Goal: Navigation & Orientation: Find specific page/section

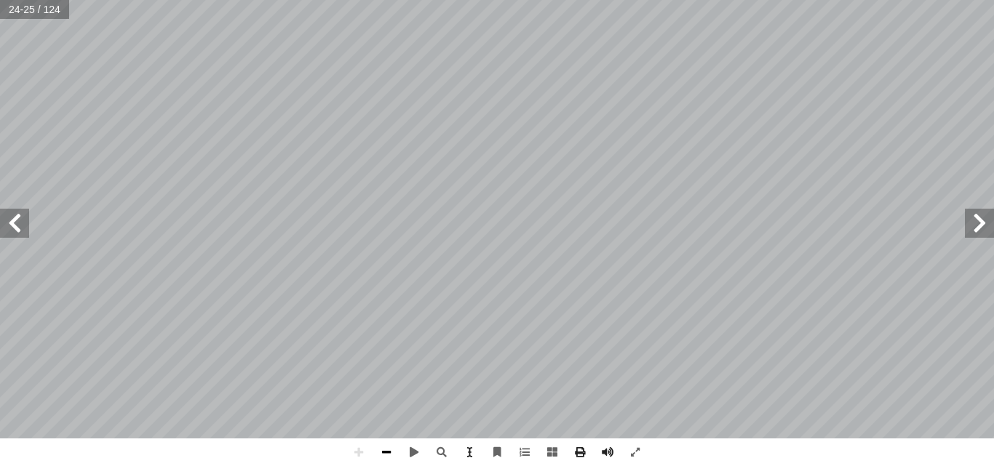
click at [383, 453] on span at bounding box center [387, 453] width 28 height 28
click at [366, 451] on span at bounding box center [359, 453] width 28 height 28
click at [390, 448] on span at bounding box center [387, 453] width 28 height 28
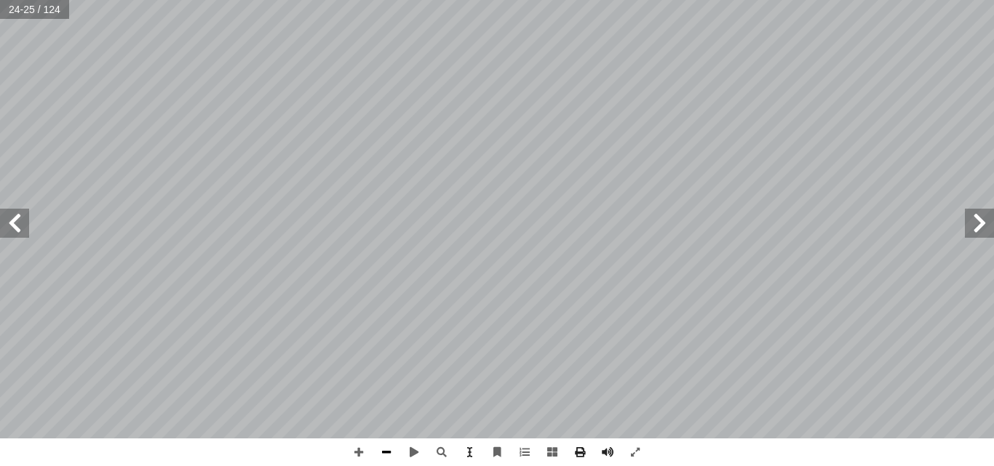
click at [390, 448] on span at bounding box center [387, 453] width 28 height 28
click at [988, 224] on span at bounding box center [979, 223] width 29 height 29
click at [366, 453] on span at bounding box center [359, 453] width 28 height 28
click at [379, 450] on span at bounding box center [387, 453] width 28 height 28
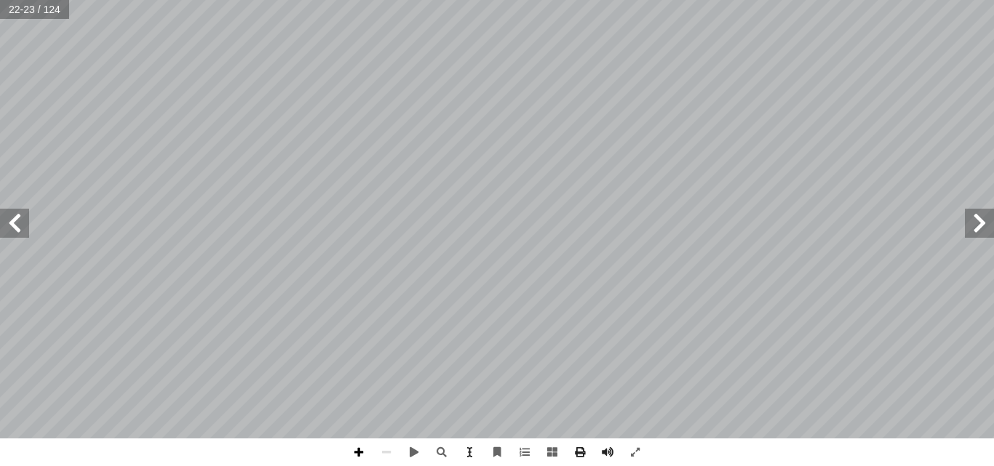
click at [362, 451] on span at bounding box center [359, 453] width 28 height 28
click at [11, 226] on span at bounding box center [14, 223] width 29 height 29
click at [354, 447] on span at bounding box center [359, 453] width 28 height 28
click at [364, 450] on span at bounding box center [359, 453] width 28 height 28
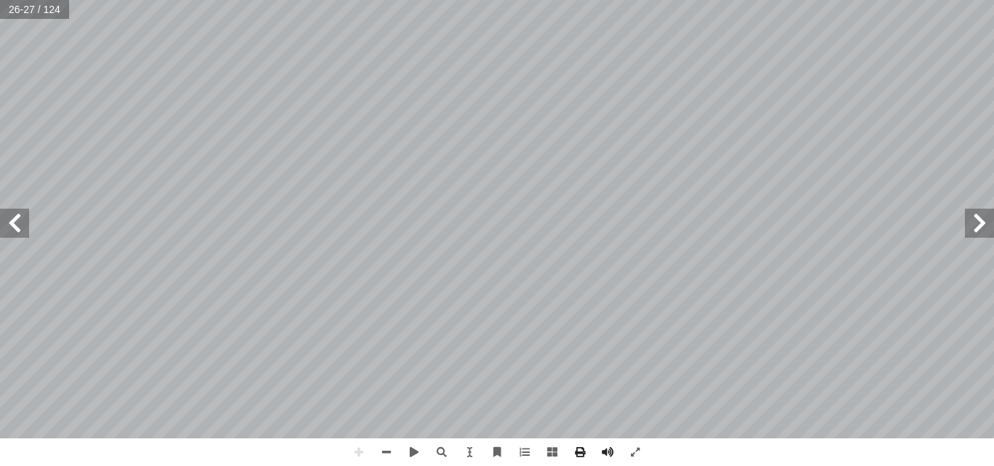
click at [23, 228] on span at bounding box center [14, 223] width 29 height 29
click at [972, 220] on span at bounding box center [979, 223] width 29 height 29
click at [971, 225] on span at bounding box center [979, 223] width 29 height 29
click at [0, 228] on span at bounding box center [14, 223] width 29 height 29
click at [350, 445] on span at bounding box center [359, 453] width 28 height 28
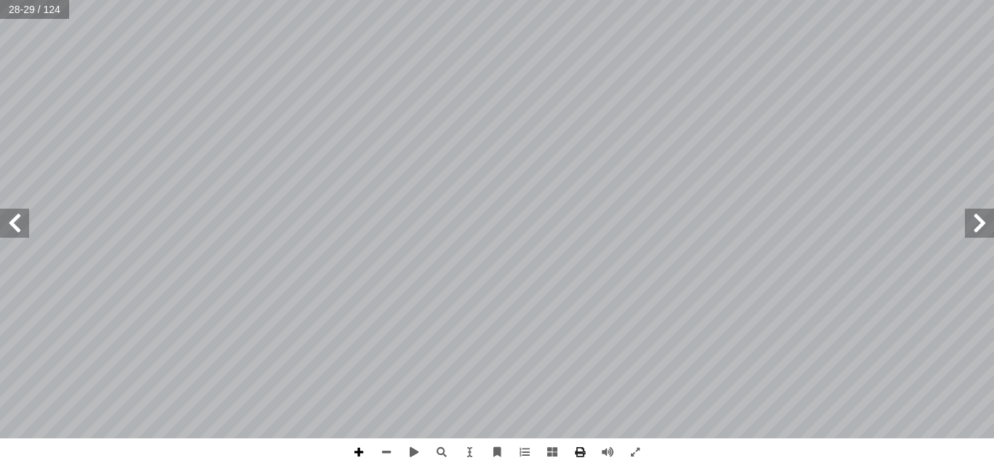
click at [356, 453] on span at bounding box center [359, 453] width 28 height 28
